Goal: Browse casually: Explore the website without a specific task or goal

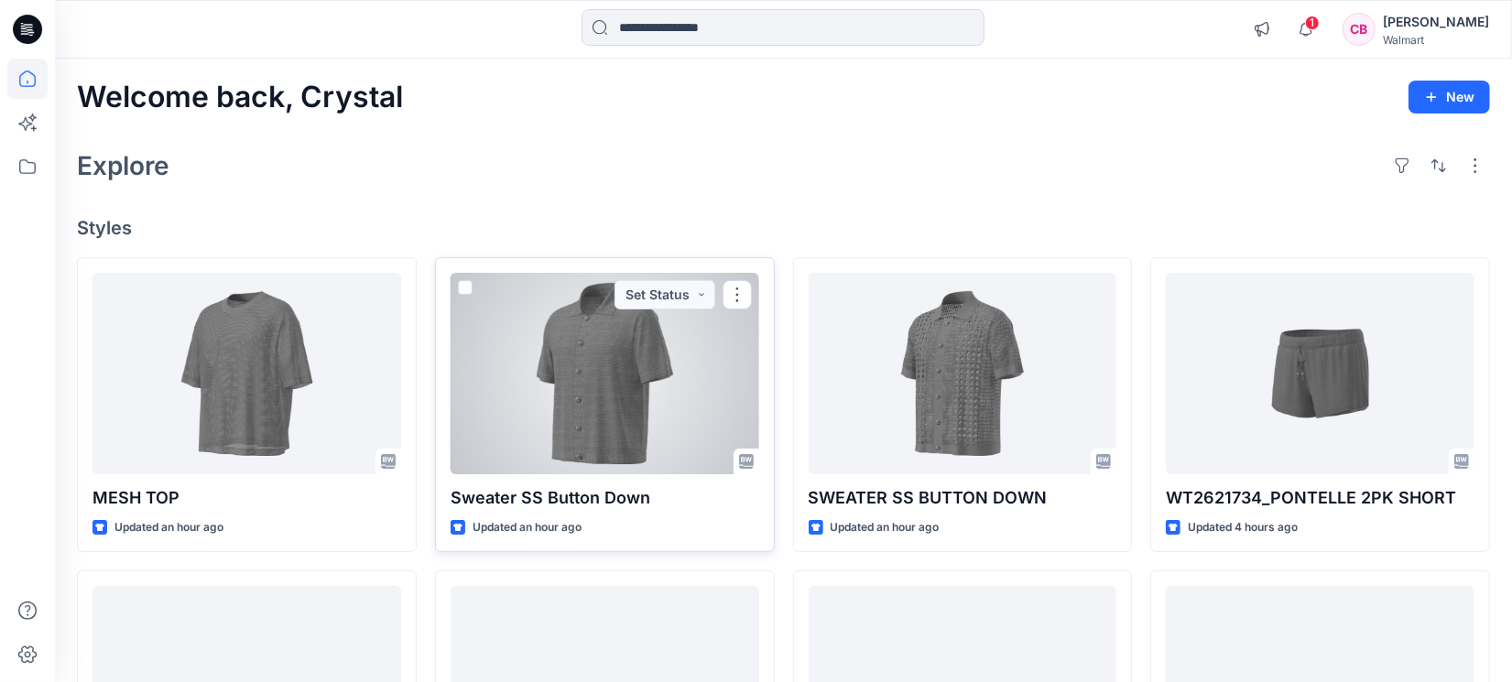
click at [560, 380] on div at bounding box center [605, 373] width 309 height 201
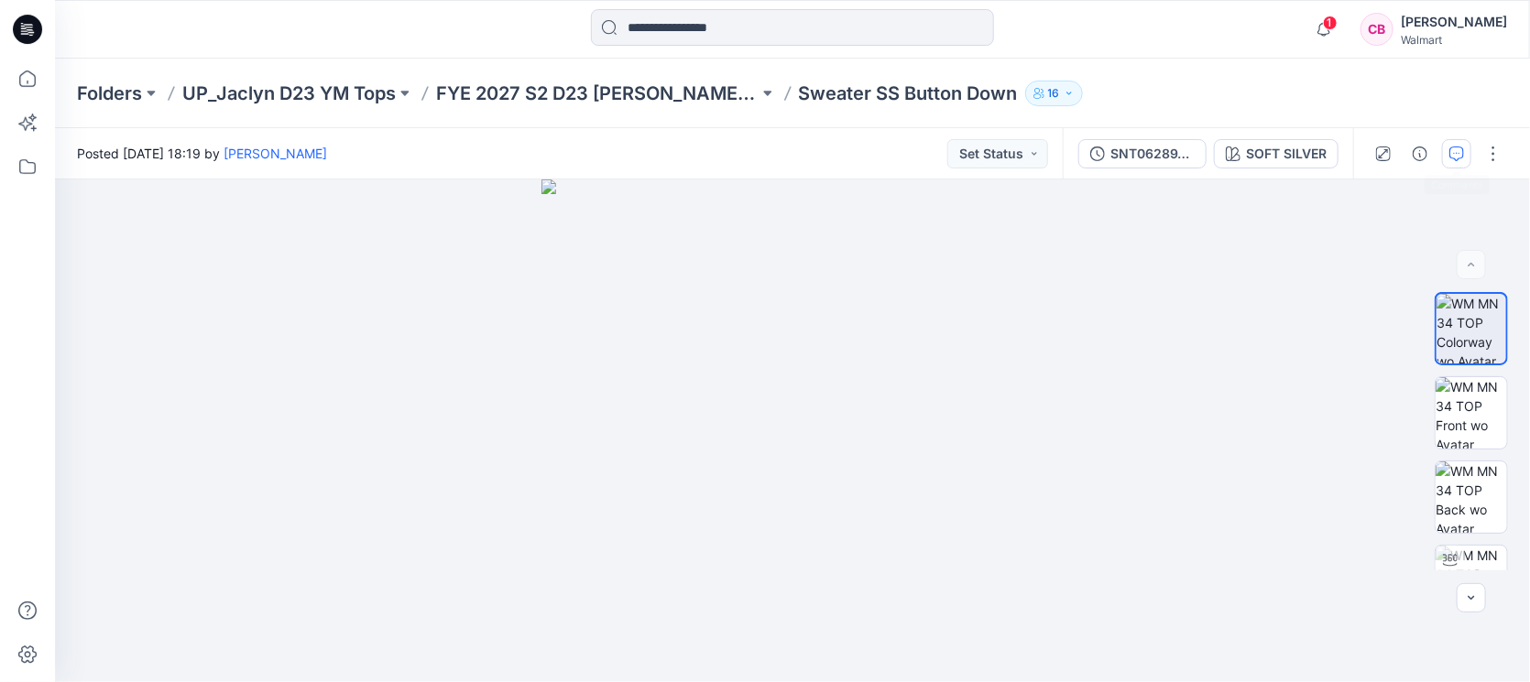
click at [1459, 140] on button "button" at bounding box center [1456, 153] width 29 height 29
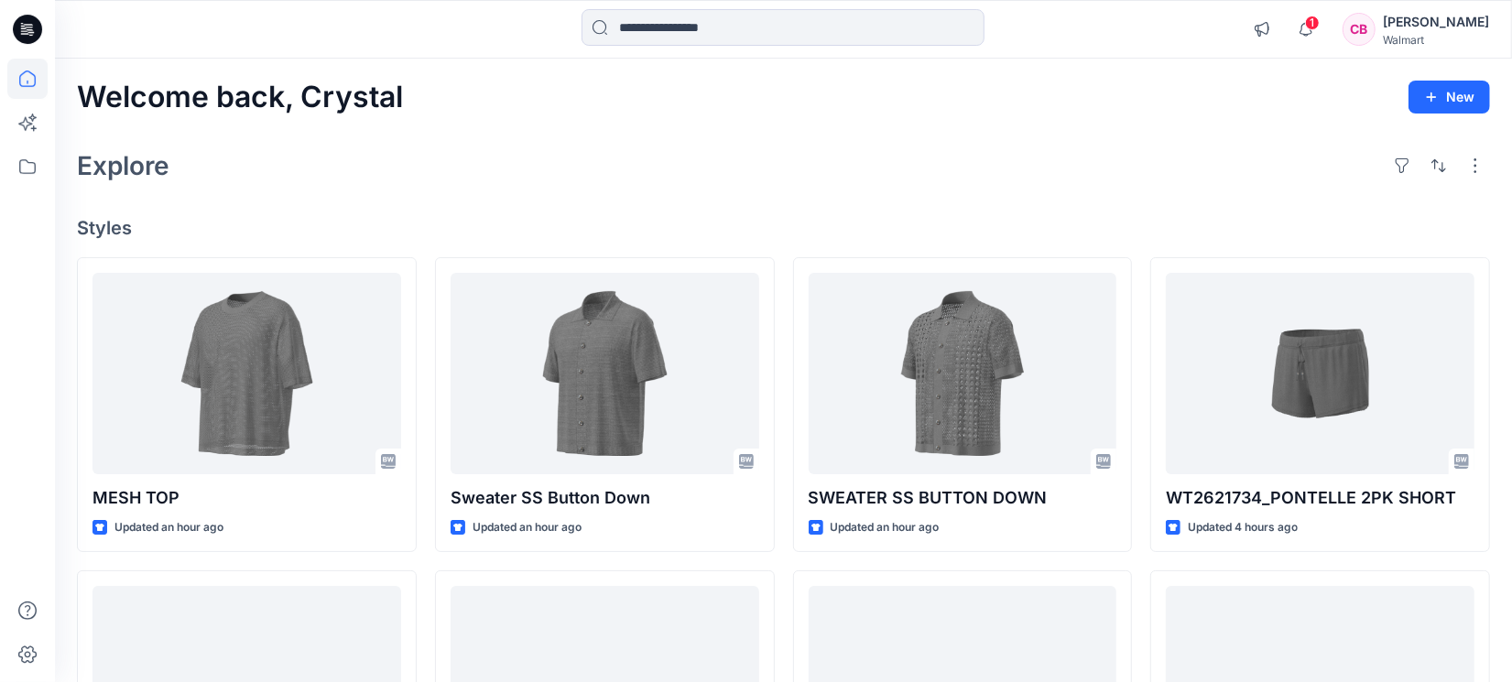
click at [745, 212] on div "Welcome back, Crystal New Explore Styles MESH TOP Updated an hour ago WT2616909…" at bounding box center [783, 663] width 1457 height 1209
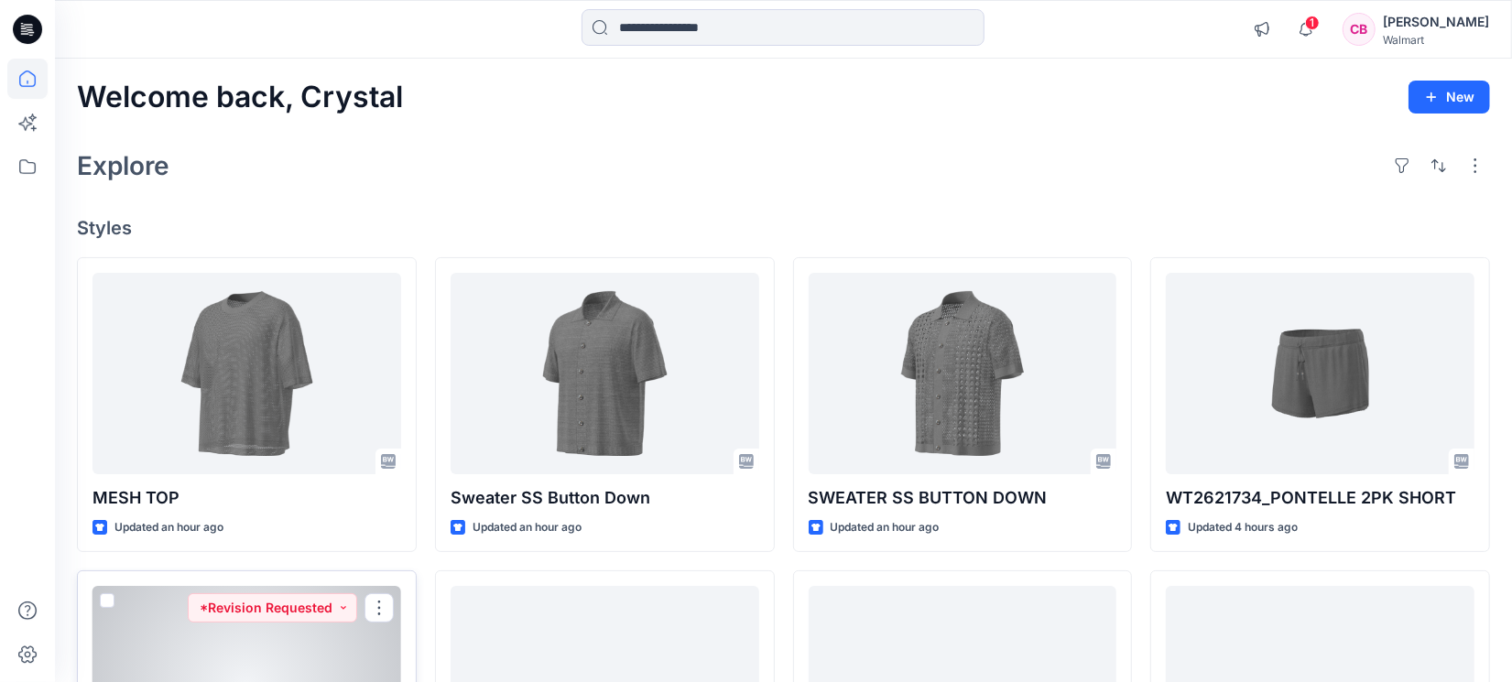
click at [136, 648] on div at bounding box center [247, 686] width 309 height 201
